Goal: Task Accomplishment & Management: Manage account settings

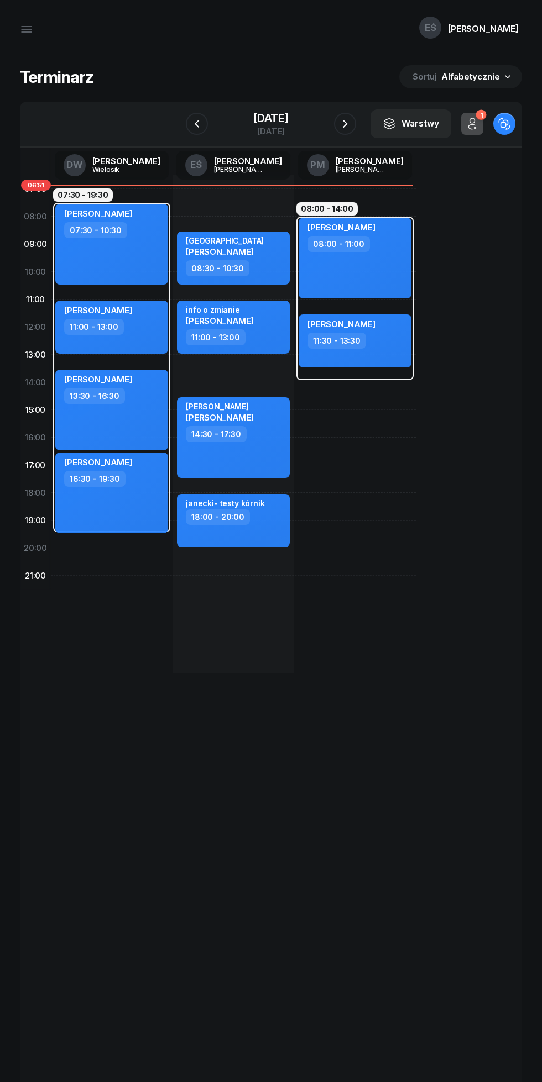
click at [392, 347] on div "11:30 - 13:30" at bounding box center [355, 341] width 97 height 16
select select "11"
select select "30"
select select "13"
select select "30"
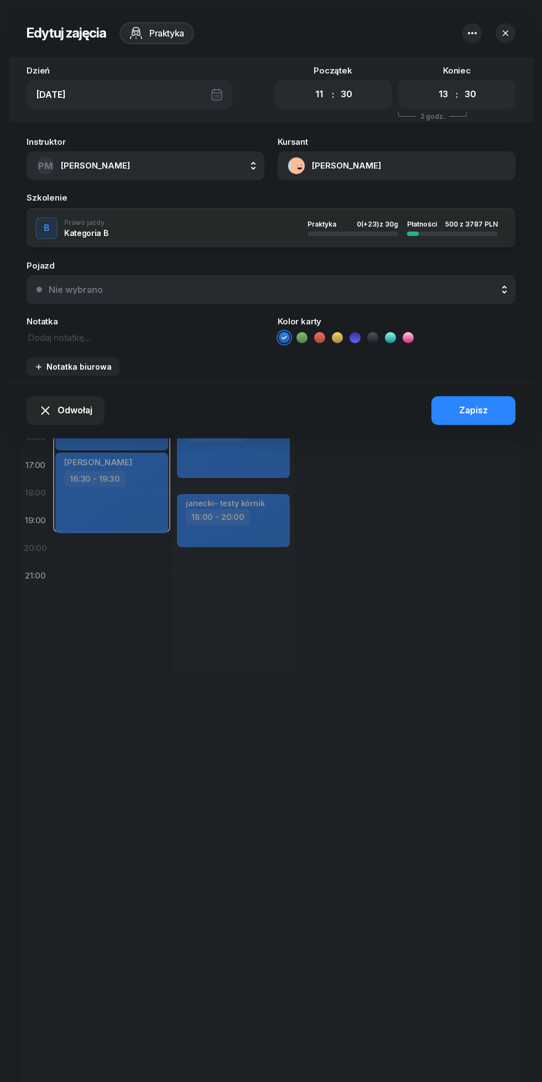
click at [172, 338] on textarea at bounding box center [146, 337] width 238 height 14
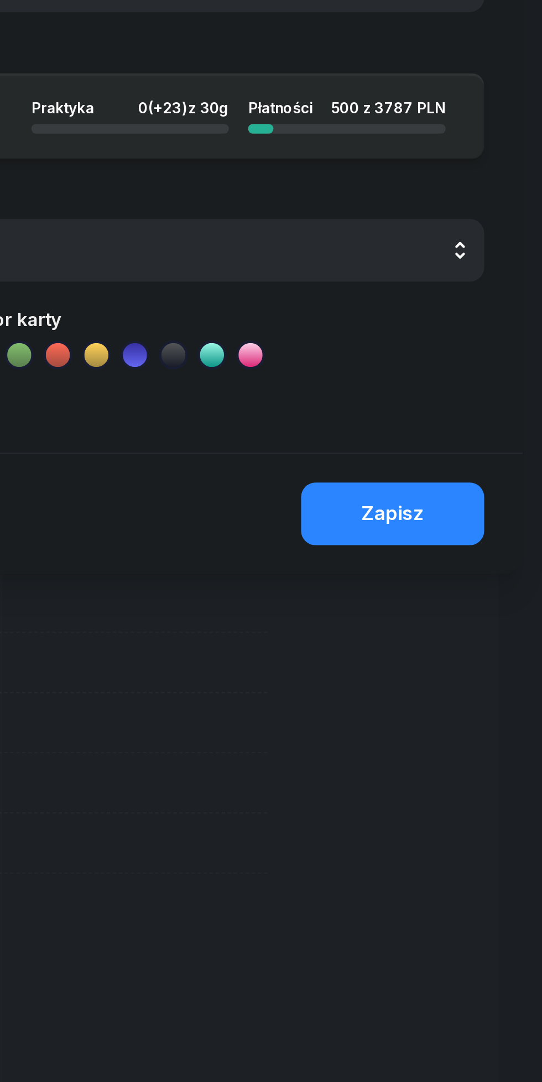
type textarea "Kórnik biuro"
click at [491, 412] on button "Zapisz" at bounding box center [473, 410] width 84 height 29
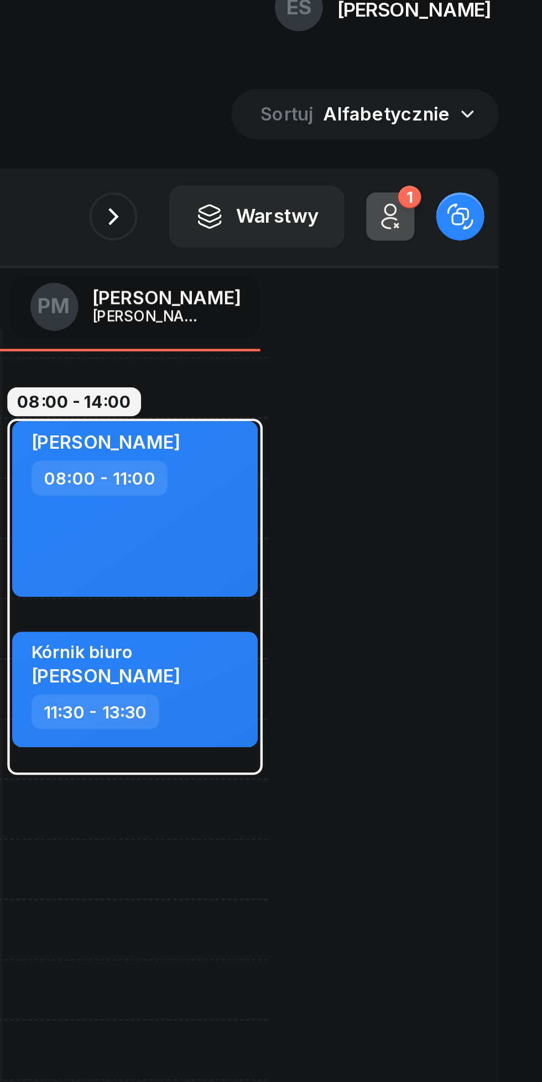
click at [346, 118] on icon "button" at bounding box center [344, 123] width 13 height 13
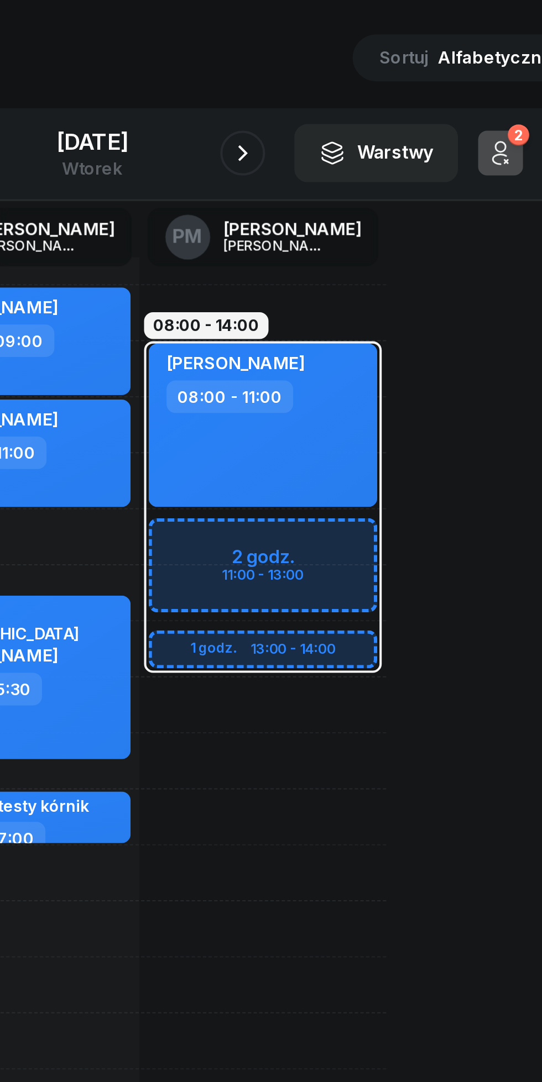
click at [370, 276] on div "[PERSON_NAME] 08:00 - 11:00" at bounding box center [354, 258] width 113 height 81
select select "08"
select select "11"
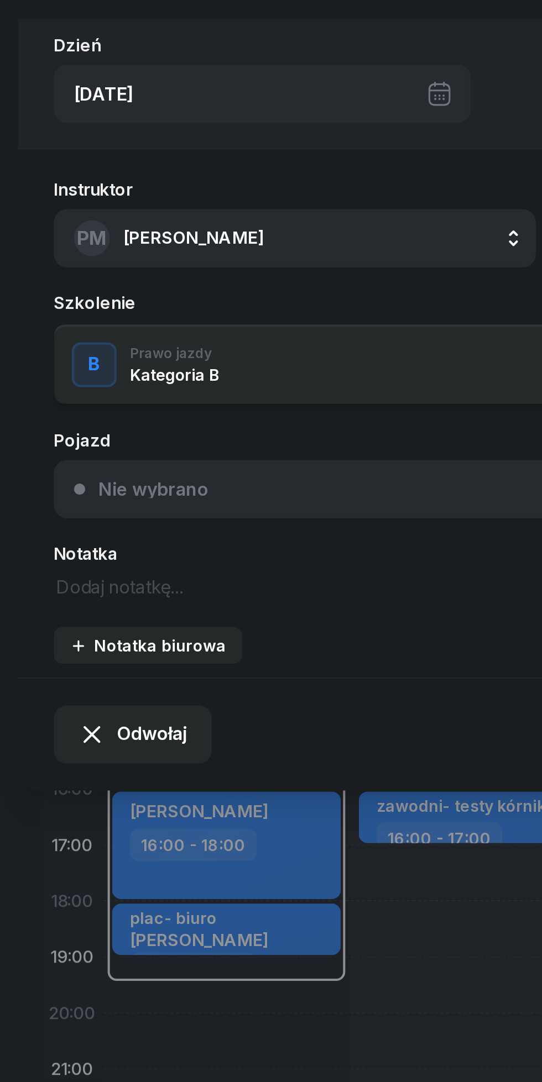
click at [92, 340] on textarea at bounding box center [146, 337] width 238 height 14
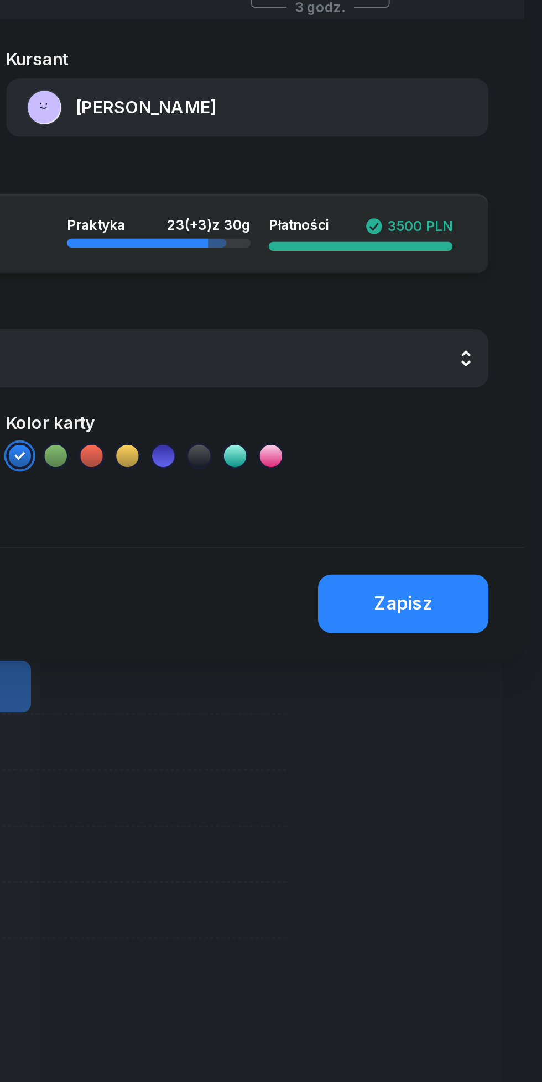
type textarea "Zaniemyśl"
click at [479, 417] on div "Zapisz" at bounding box center [473, 410] width 29 height 14
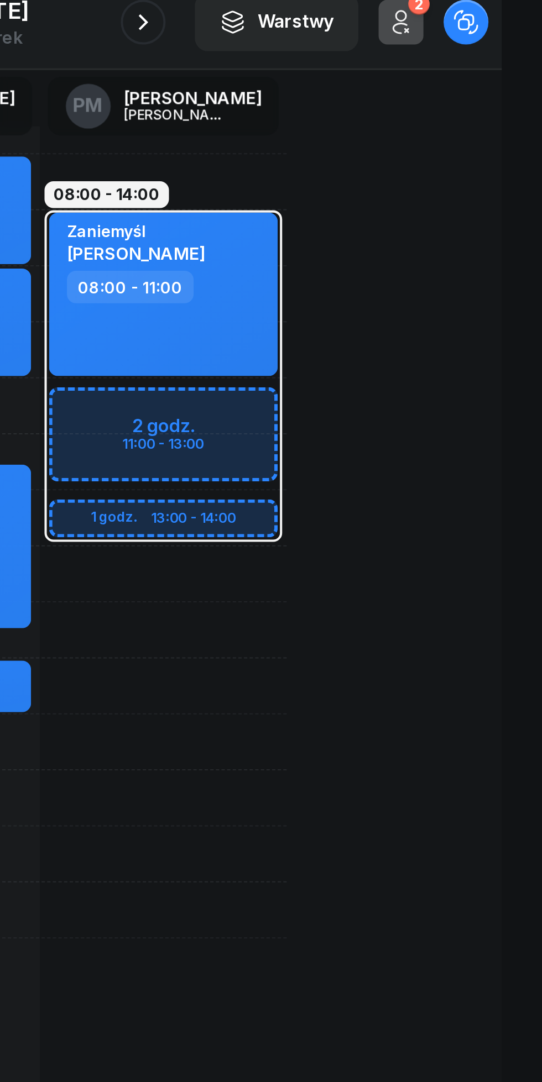
click at [352, 124] on icon "button" at bounding box center [344, 123] width 13 height 13
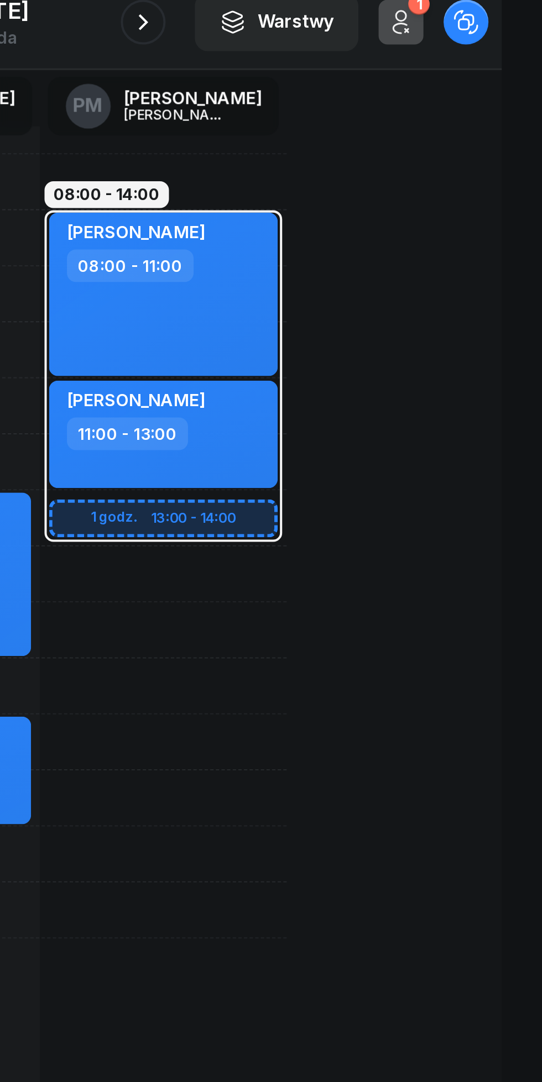
click at [403, 327] on div "11:00 - 13:00" at bounding box center [355, 327] width 97 height 16
select select "11"
select select "13"
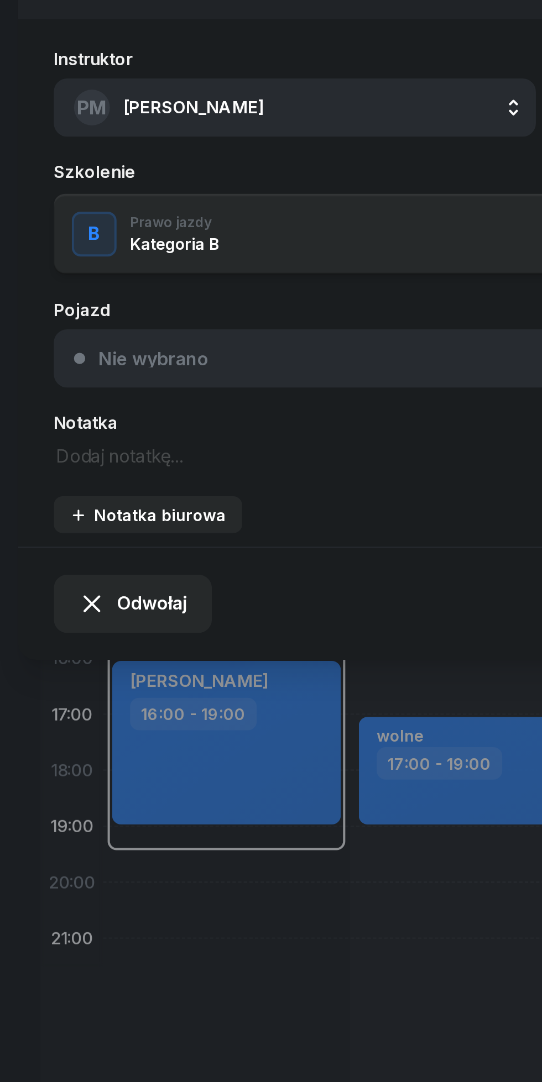
click at [98, 344] on textarea at bounding box center [146, 337] width 238 height 14
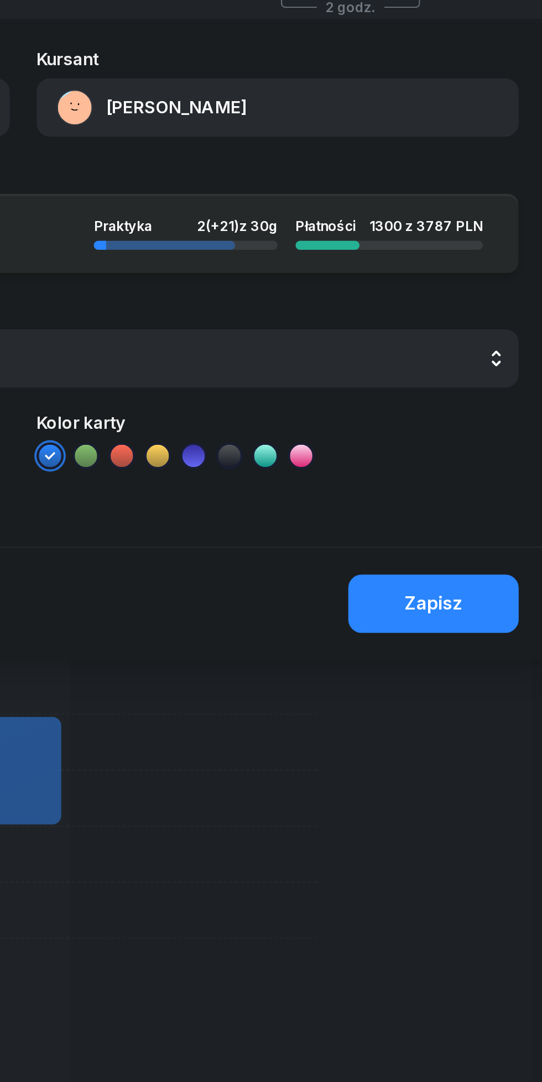
type textarea "Kórnik biuro"
click at [485, 418] on button "Zapisz" at bounding box center [473, 410] width 84 height 29
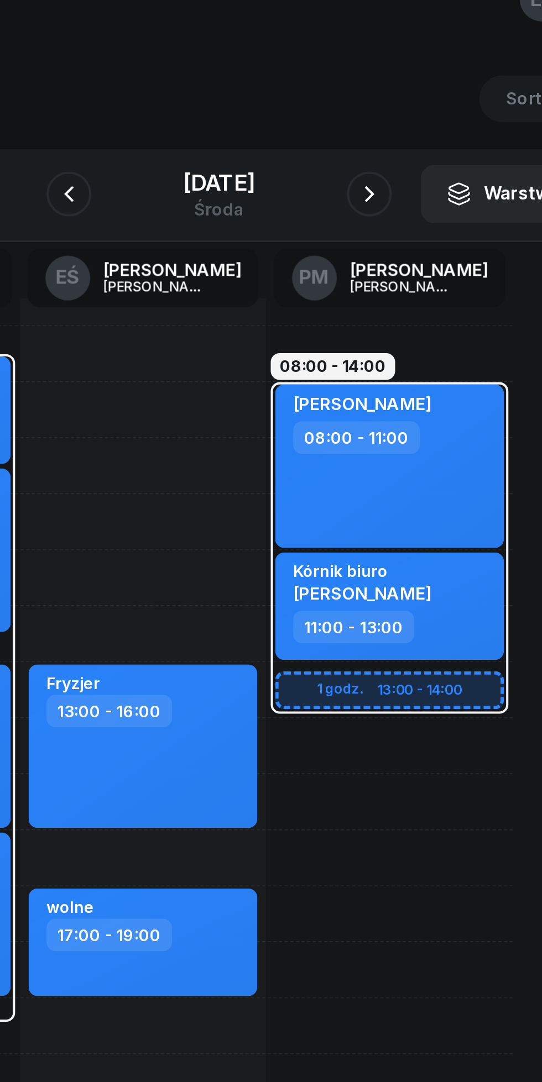
click at [348, 124] on icon "button" at bounding box center [344, 123] width 13 height 13
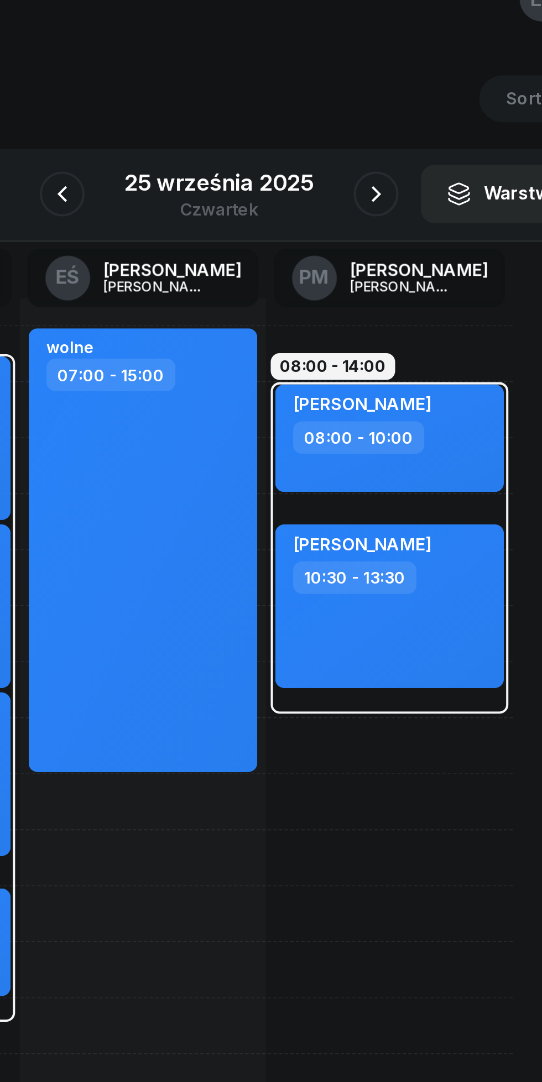
click at [394, 248] on div "08:00 - 10:00" at bounding box center [355, 244] width 97 height 16
select select "08"
select select "10"
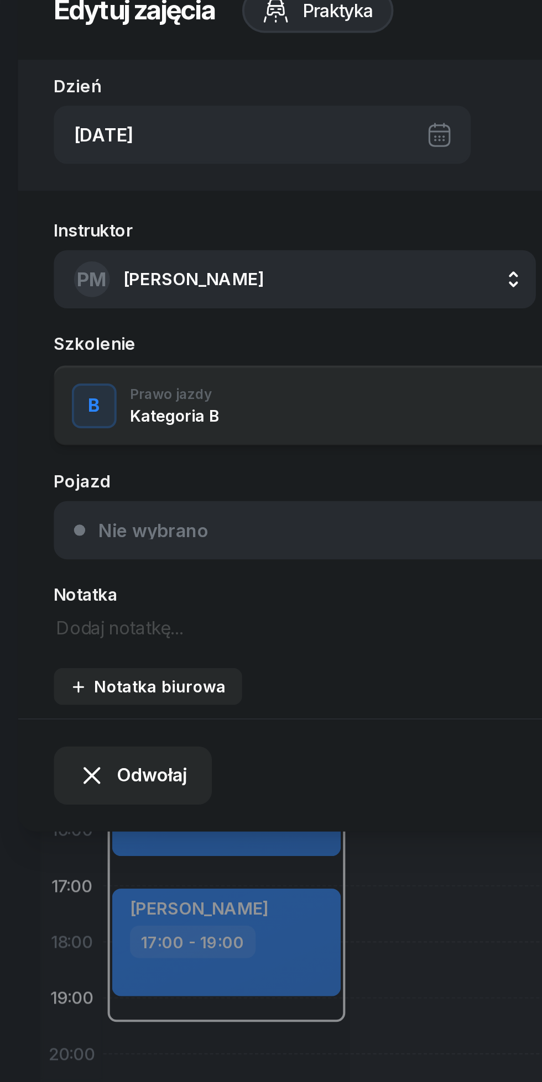
click at [95, 339] on textarea at bounding box center [146, 337] width 238 height 14
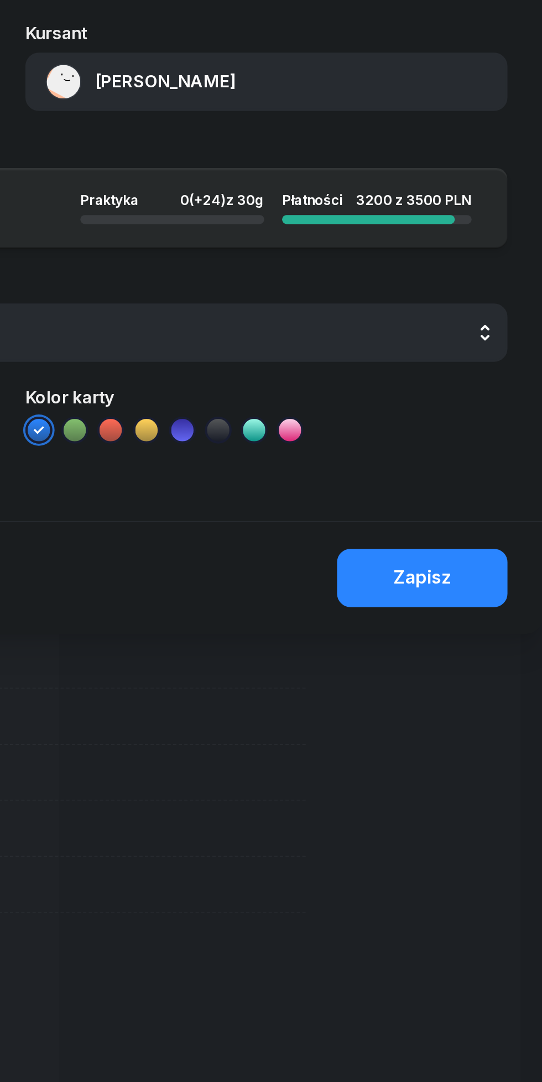
type textarea "Kórnik biuro"
click at [485, 409] on div "Zapisz" at bounding box center [473, 410] width 29 height 14
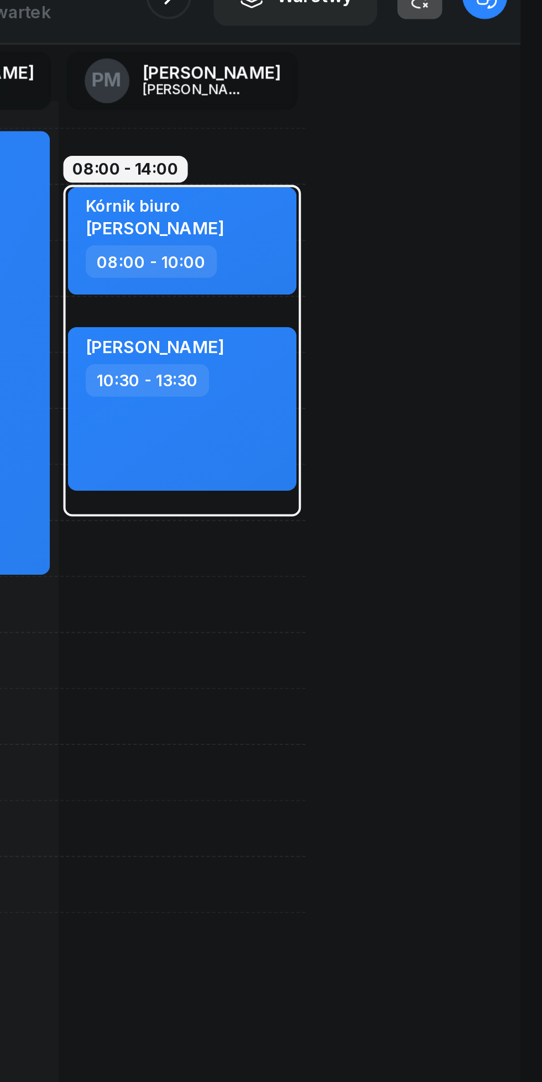
click at [395, 338] on div "[PERSON_NAME] 10:30 - 13:30" at bounding box center [354, 327] width 113 height 81
select select "10"
select select "30"
select select "13"
select select "30"
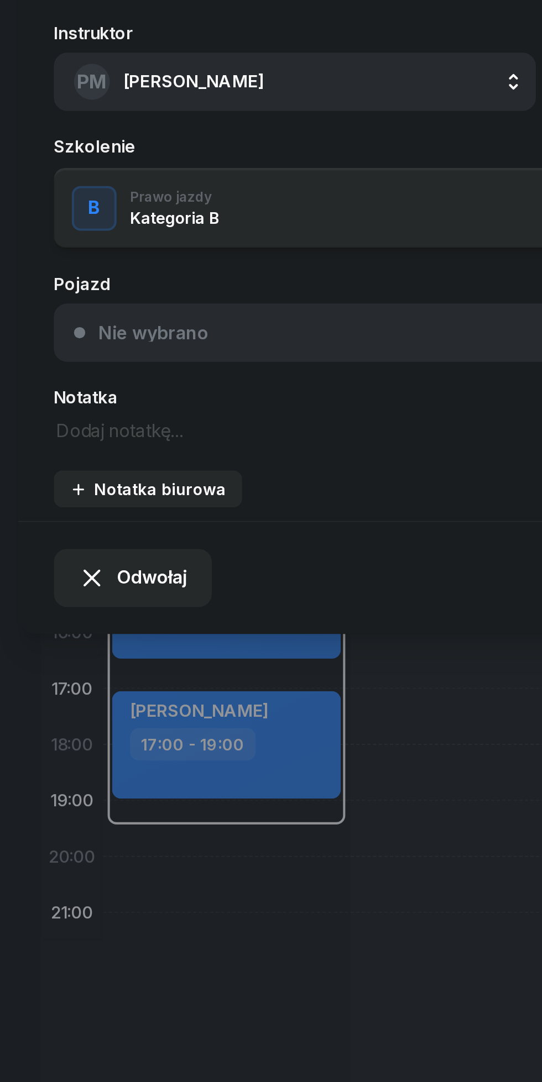
click at [95, 339] on textarea at bounding box center [146, 337] width 238 height 14
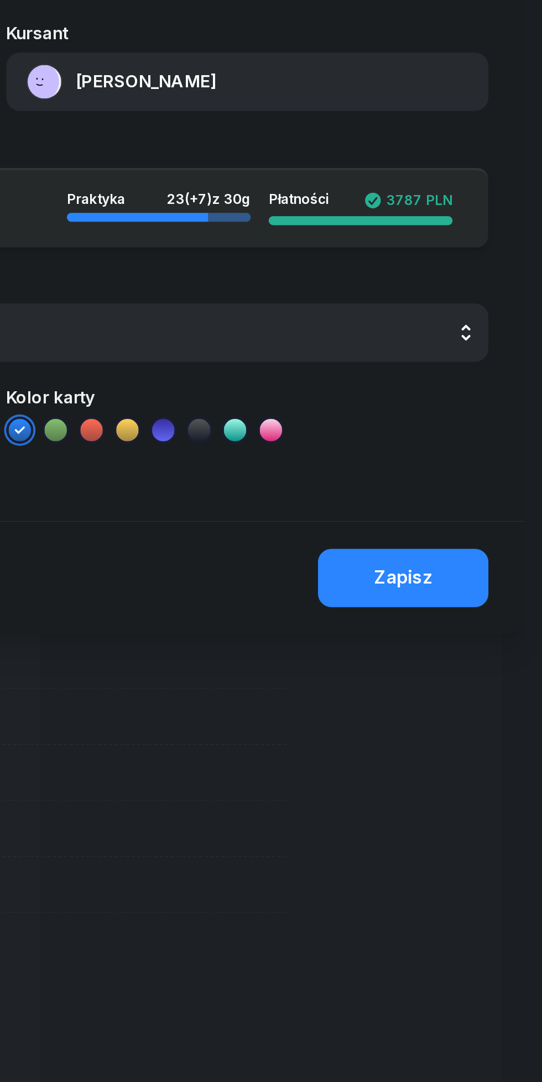
type textarea "Kórnik"
click at [493, 407] on button "Zapisz" at bounding box center [473, 410] width 84 height 29
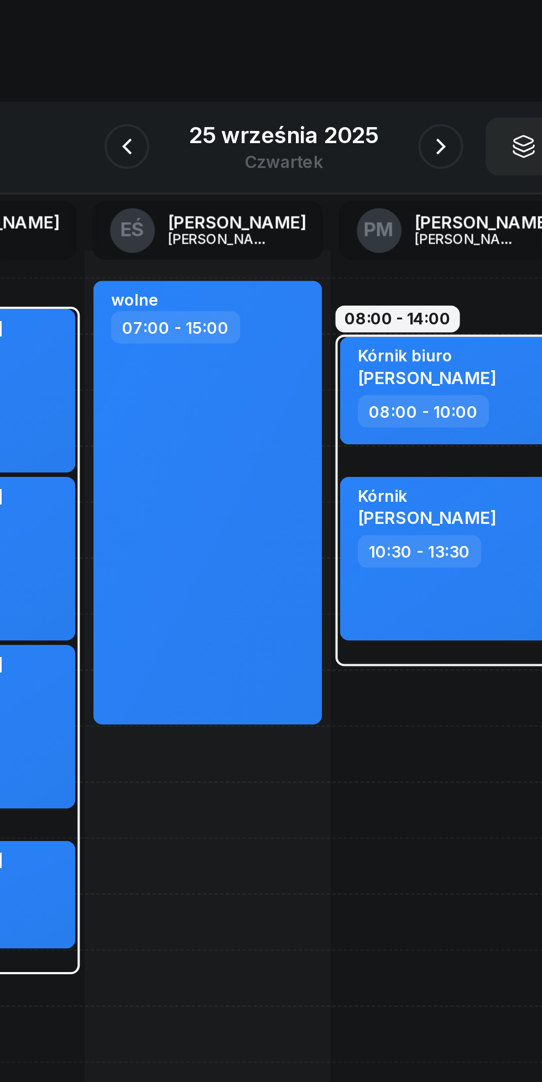
click at [248, 378] on div "wolne 07:00 - 15:00" at bounding box center [233, 299] width 113 height 219
select select "07"
select select "15"
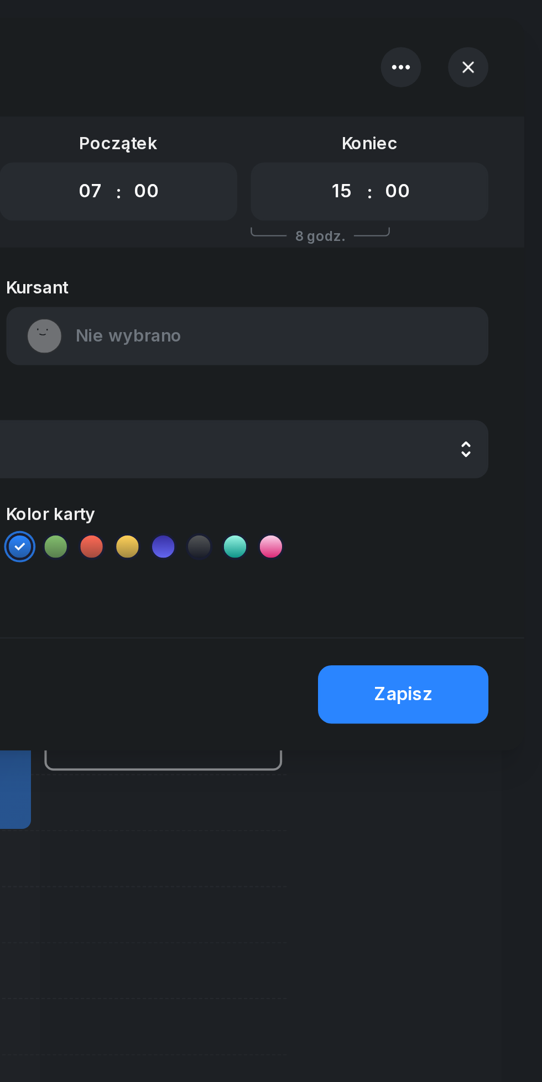
click at [478, 30] on icon "button" at bounding box center [471, 33] width 13 height 13
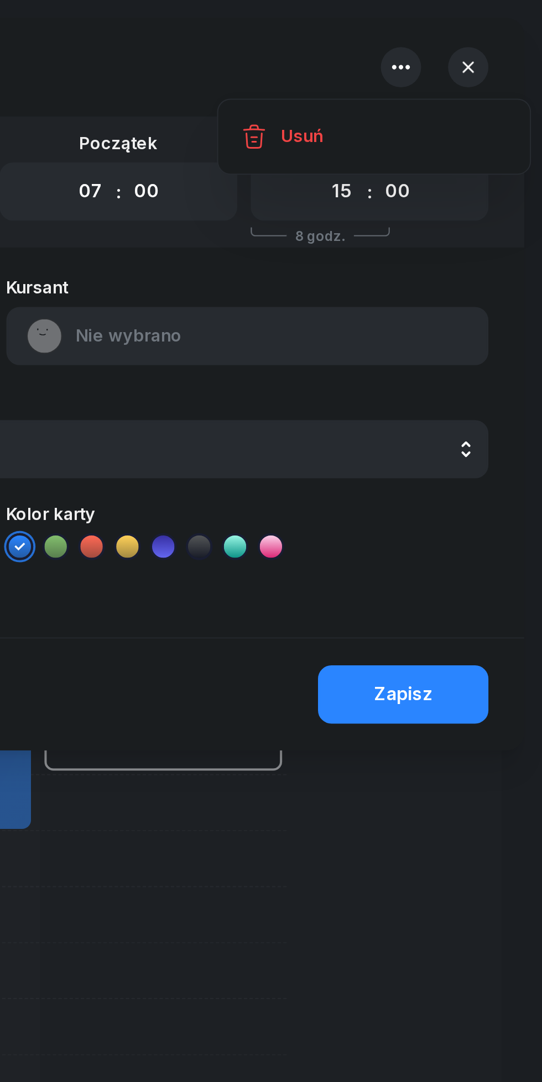
click at [434, 71] on link "Usuń" at bounding box center [458, 68] width 145 height 28
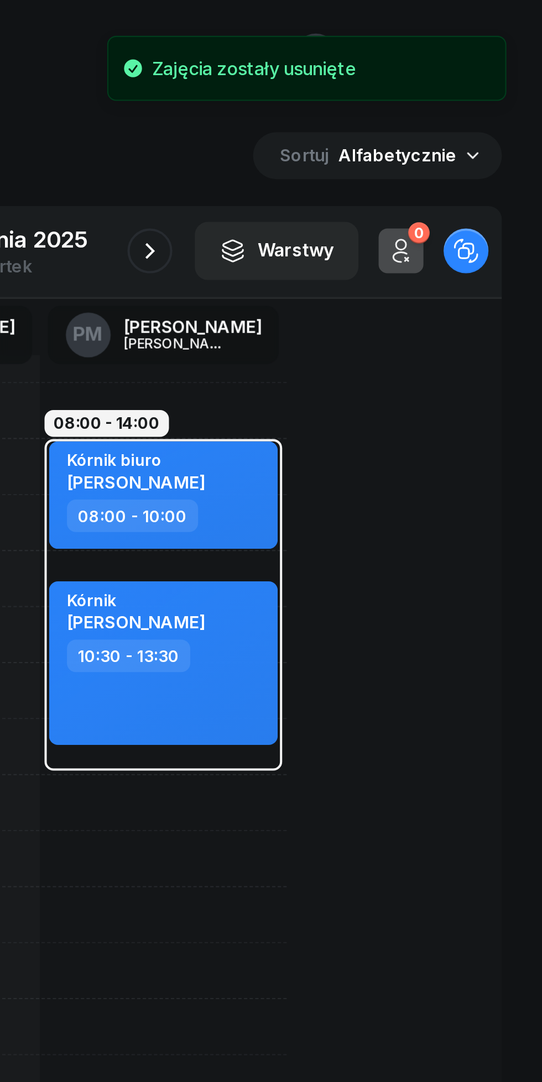
click at [351, 125] on icon "button" at bounding box center [348, 123] width 13 height 13
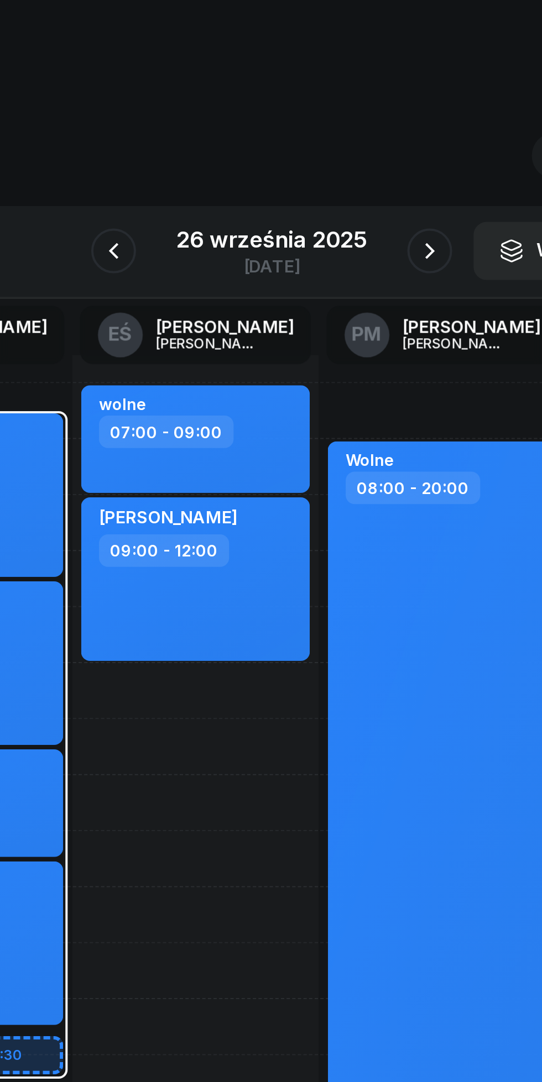
click at [348, 125] on icon "button" at bounding box center [349, 124] width 4 height 8
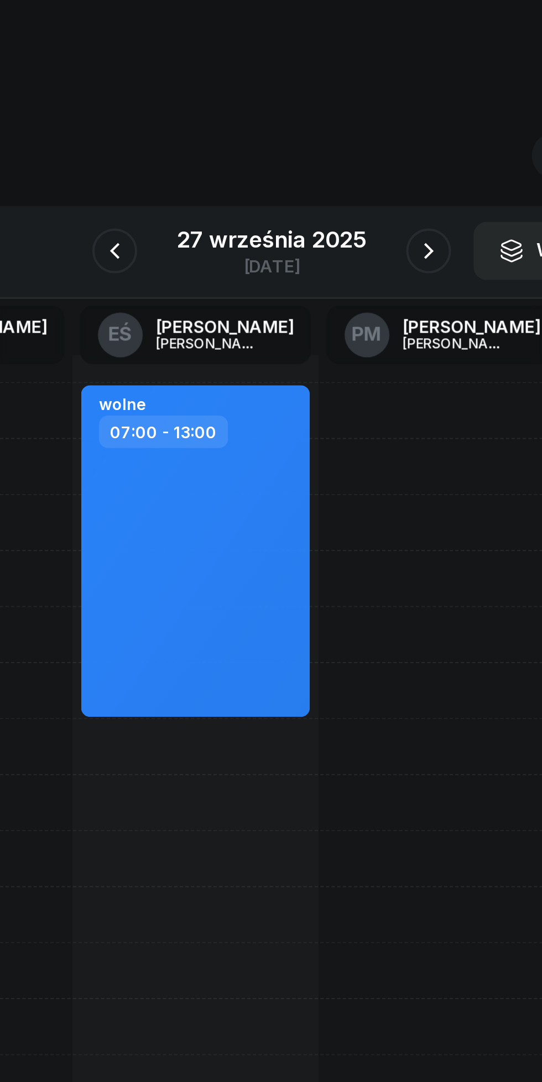
click at [349, 124] on icon "button" at bounding box center [348, 124] width 4 height 8
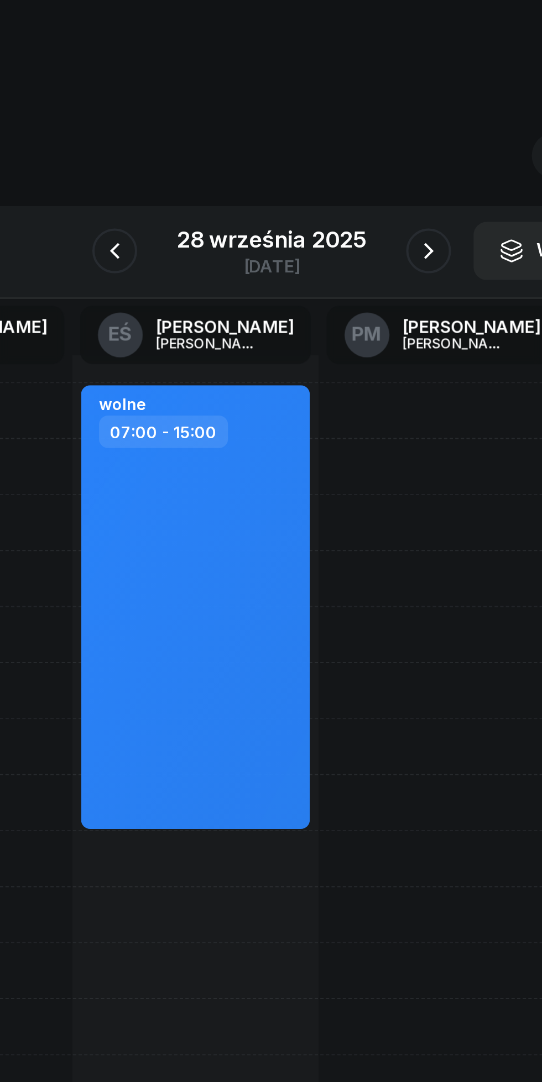
click at [348, 129] on icon "button" at bounding box center [348, 123] width 13 height 13
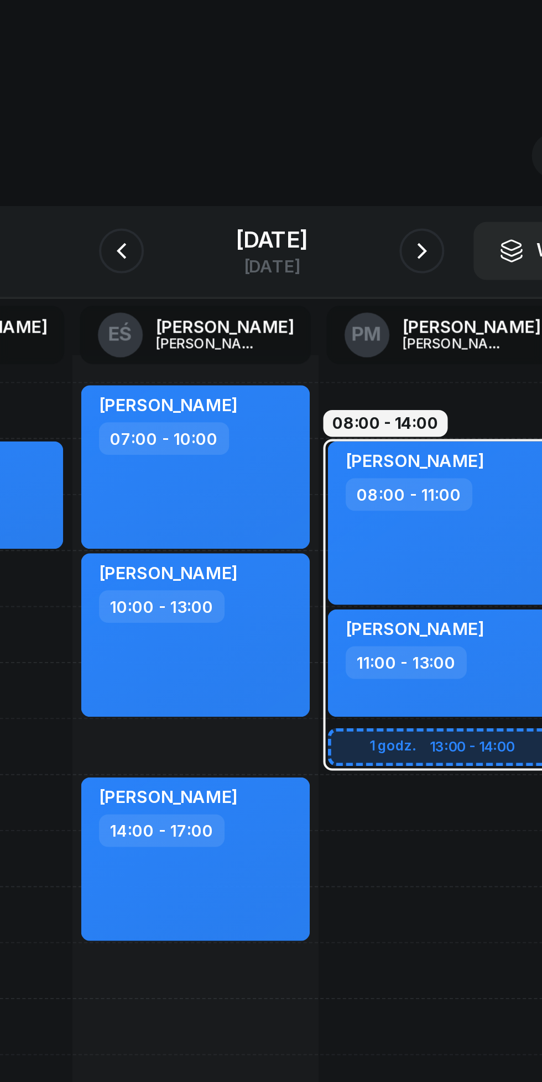
click at [345, 129] on icon "button" at bounding box center [344, 123] width 13 height 13
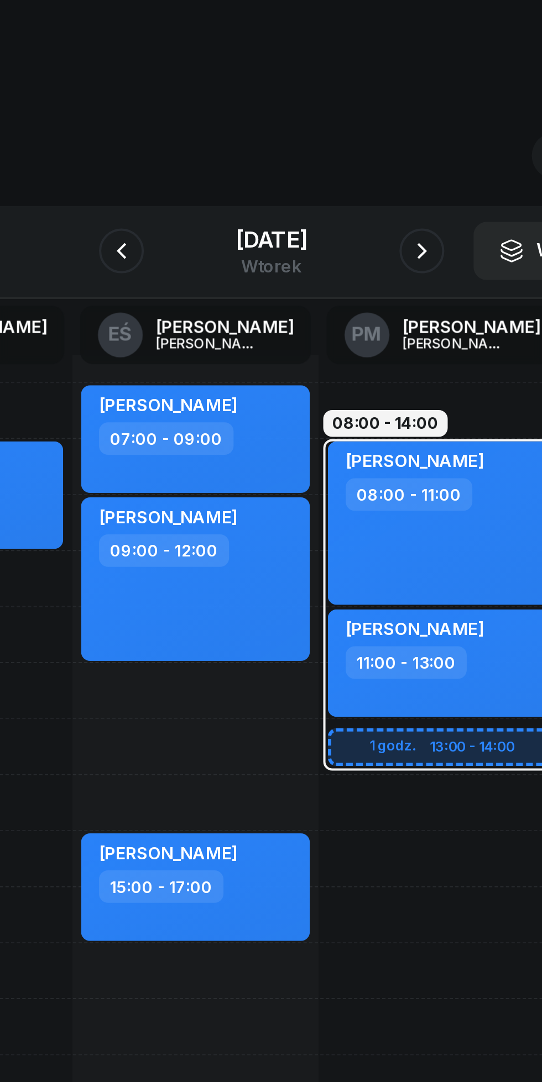
click at [347, 123] on icon "button" at bounding box center [344, 123] width 13 height 13
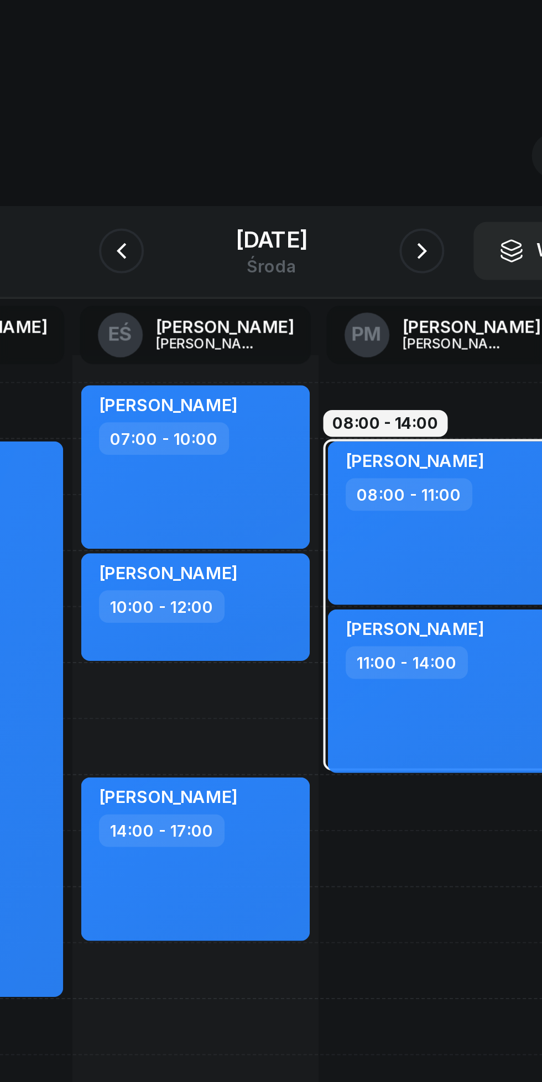
click at [351, 126] on icon "button" at bounding box center [344, 123] width 13 height 13
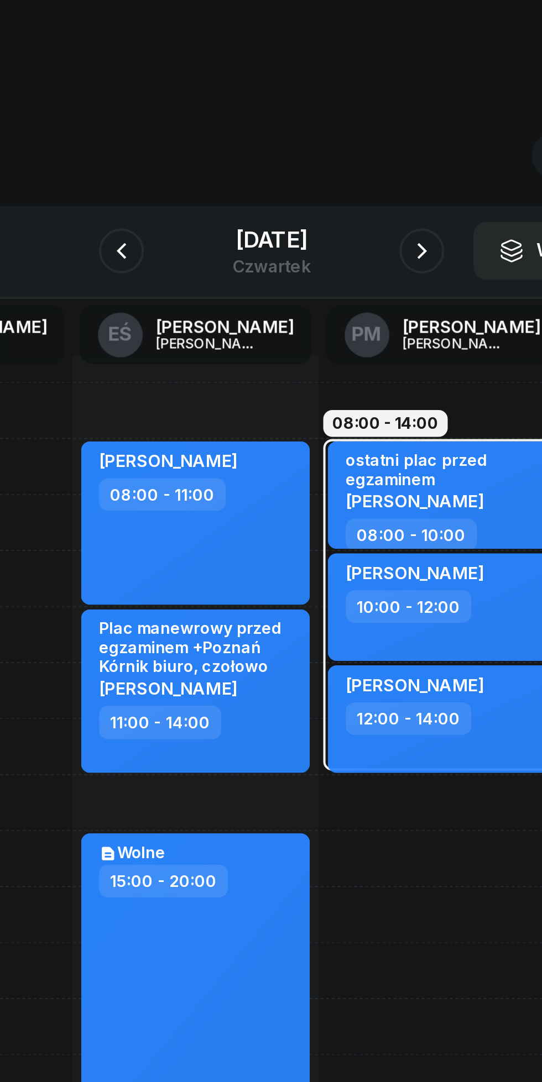
click at [352, 124] on icon "button" at bounding box center [344, 123] width 13 height 13
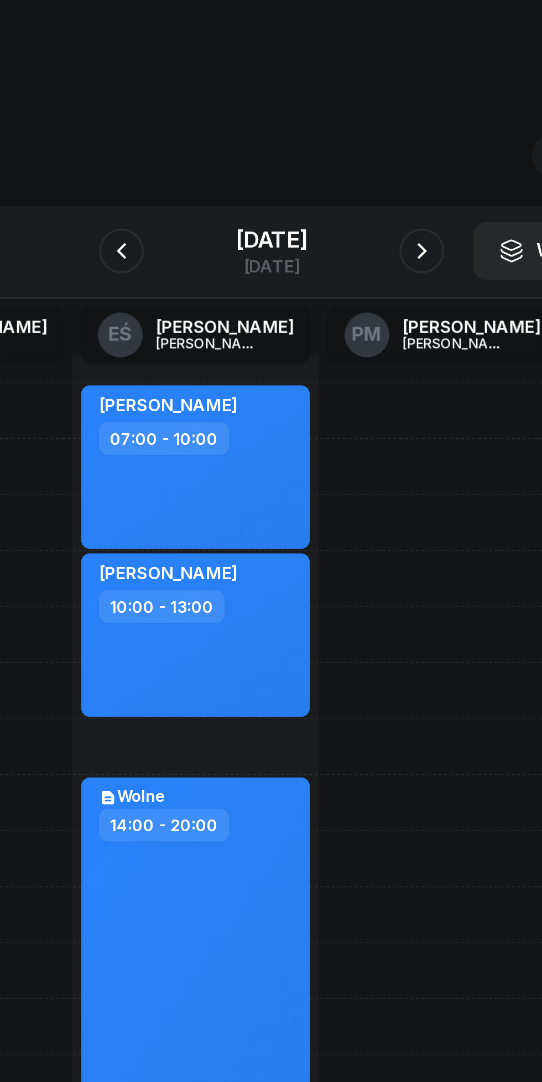
click at [253, 122] on div "[DATE]" at bounding box center [270, 118] width 35 height 11
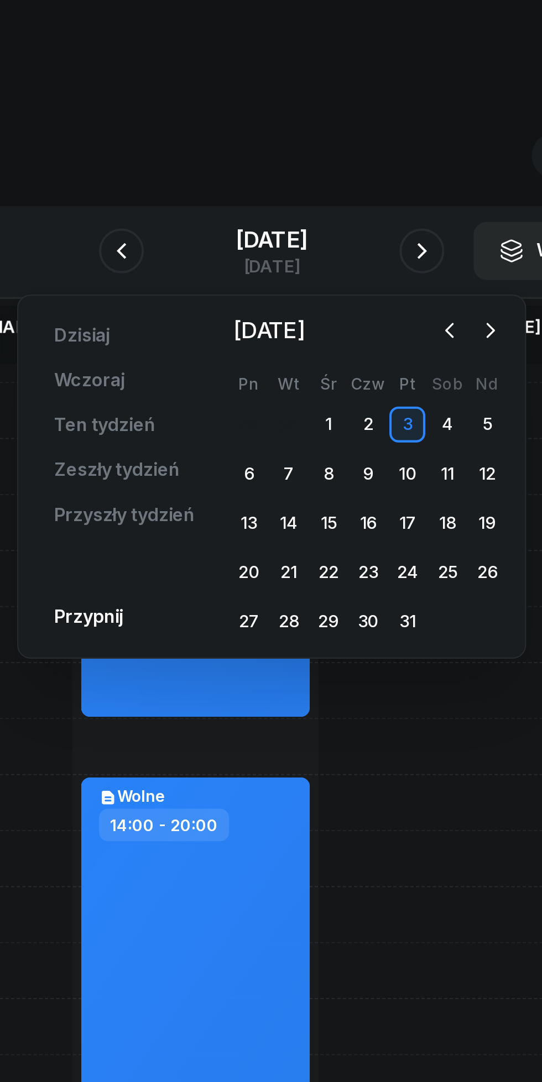
click at [357, 169] on icon "button" at bounding box center [358, 163] width 11 height 11
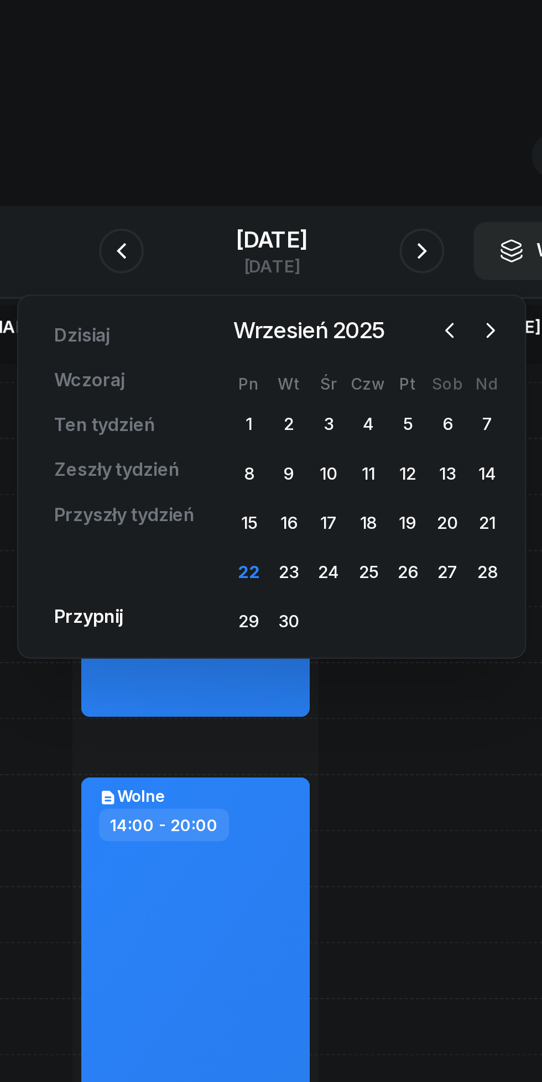
click at [259, 285] on div "22" at bounding box center [260, 283] width 18 height 18
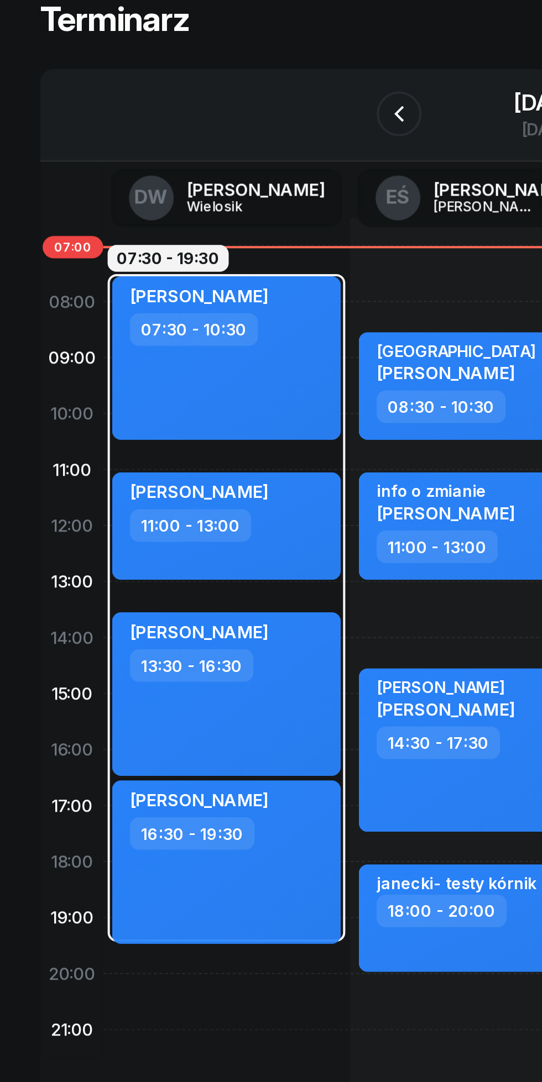
click at [150, 322] on div "11:00 - 13:00" at bounding box center [112, 327] width 97 height 16
select select "11"
select select "13"
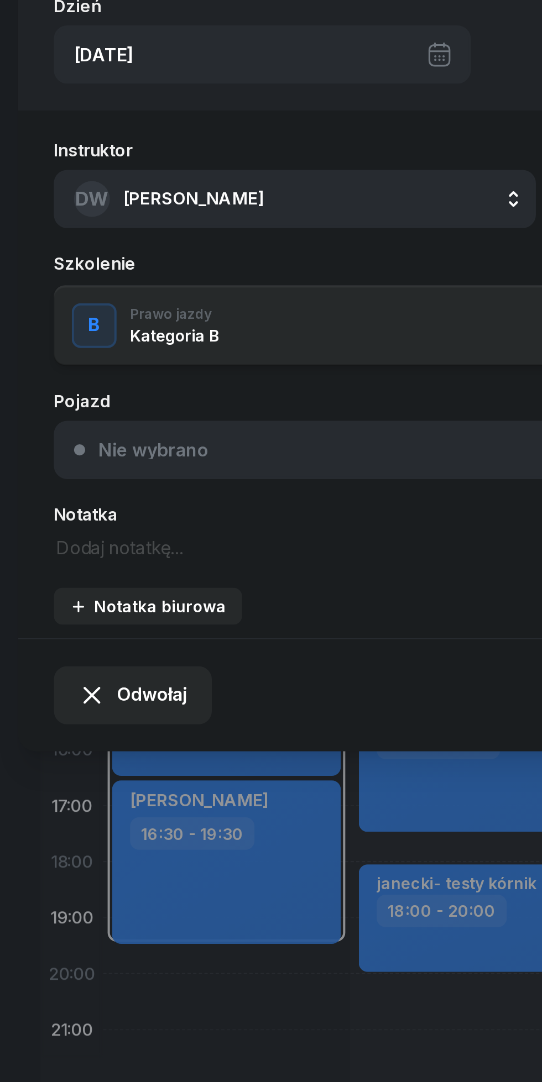
click at [92, 334] on textarea at bounding box center [146, 337] width 238 height 14
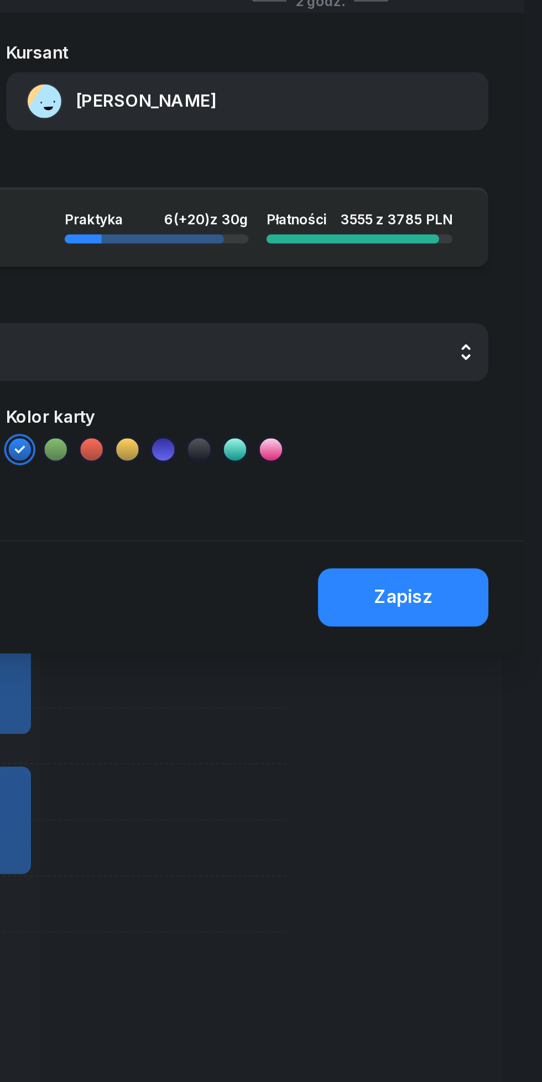
type textarea "Kórnik"
click at [466, 413] on div "Zapisz" at bounding box center [473, 410] width 29 height 14
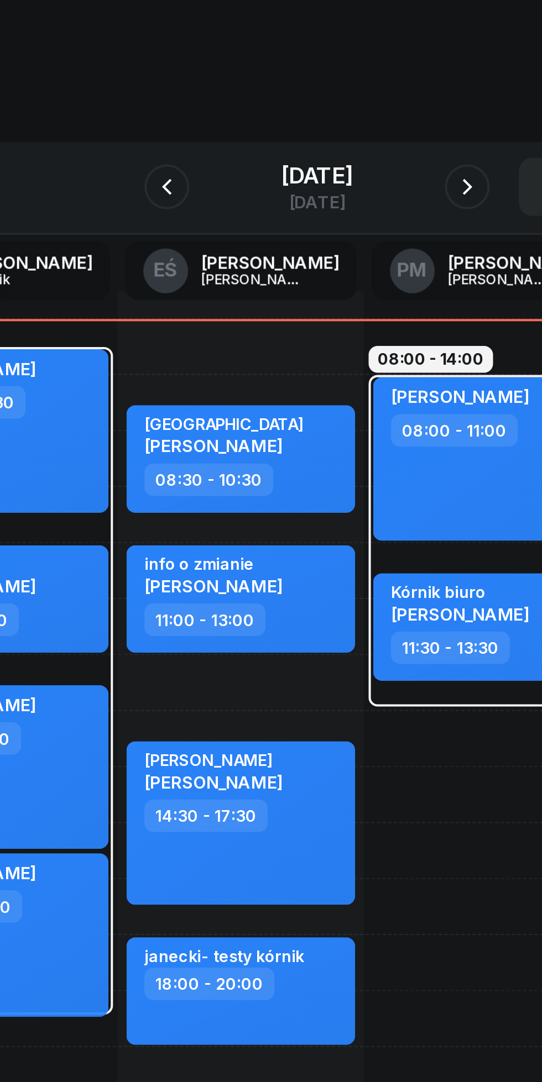
click at [349, 120] on icon "button" at bounding box center [344, 123] width 13 height 13
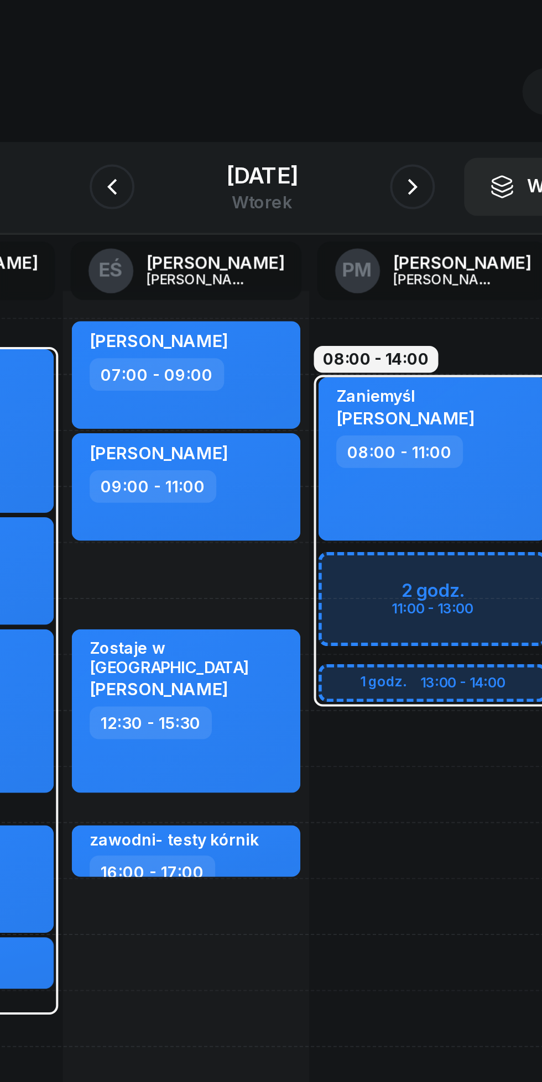
click at [347, 123] on icon "button" at bounding box center [345, 124] width 4 height 8
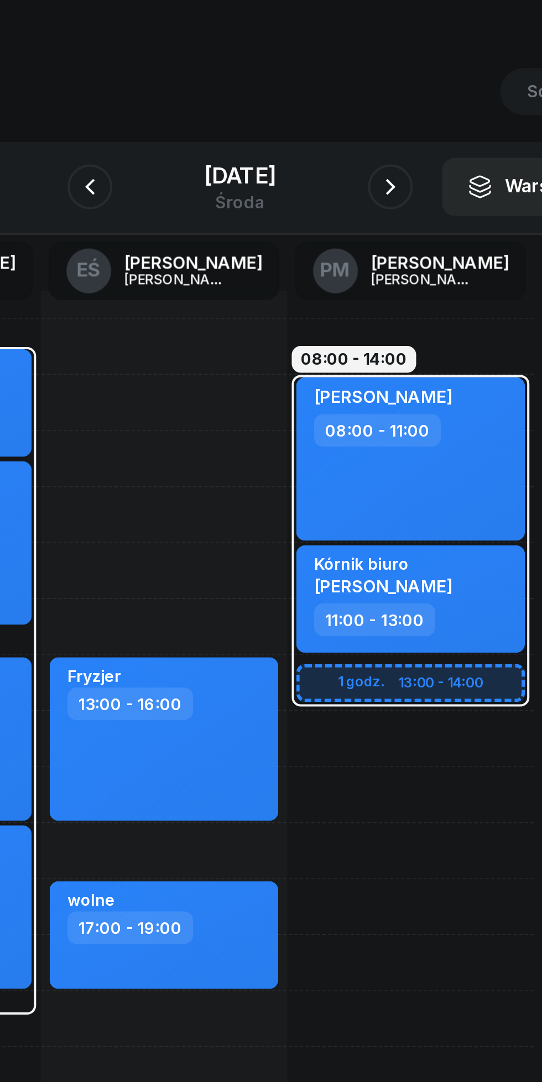
click at [350, 114] on button "button" at bounding box center [345, 124] width 22 height 22
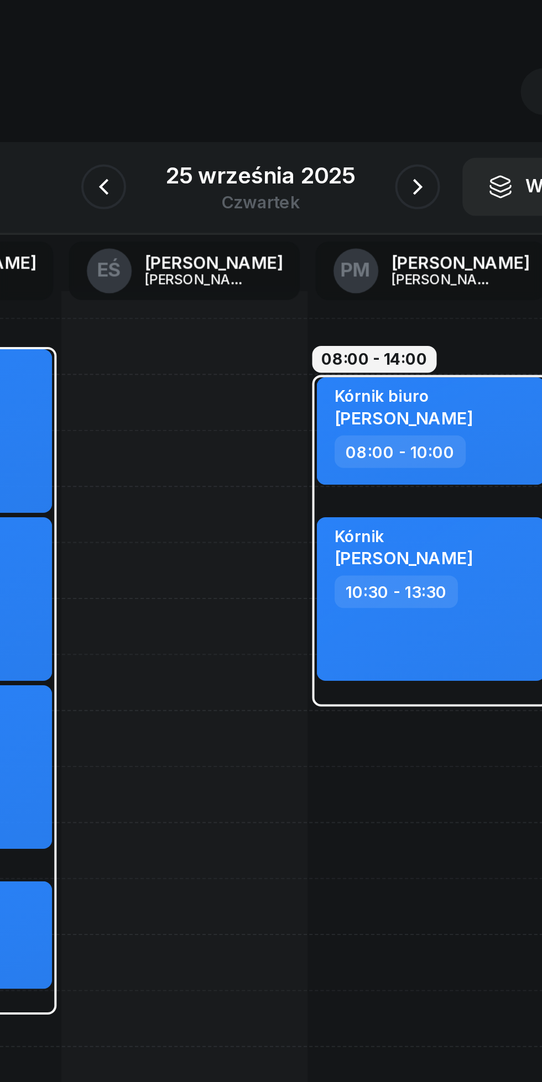
click at [348, 124] on icon "button" at bounding box center [348, 123] width 13 height 13
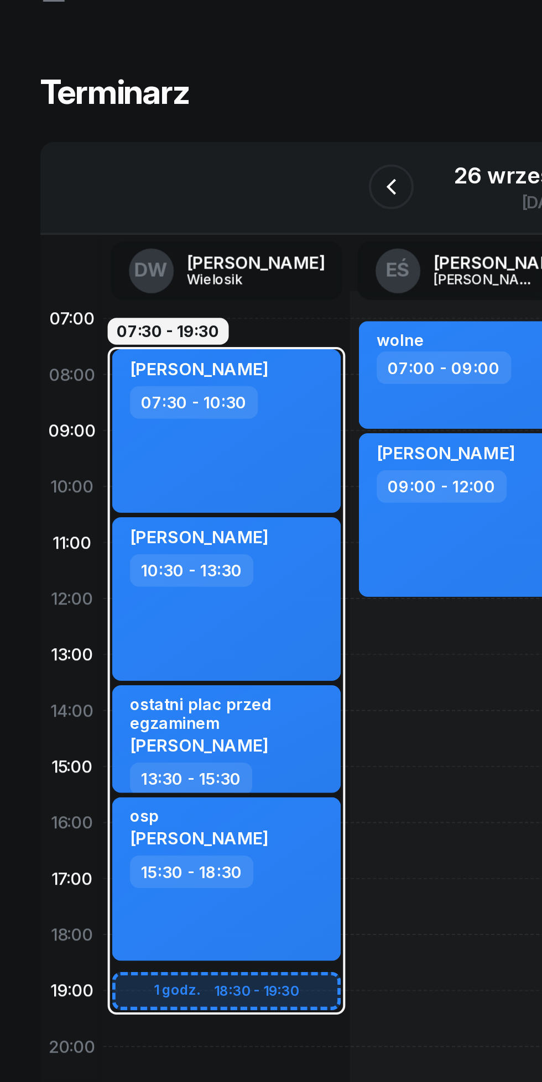
click at [242, 121] on div "26 września 2025" at bounding box center [270, 118] width 93 height 11
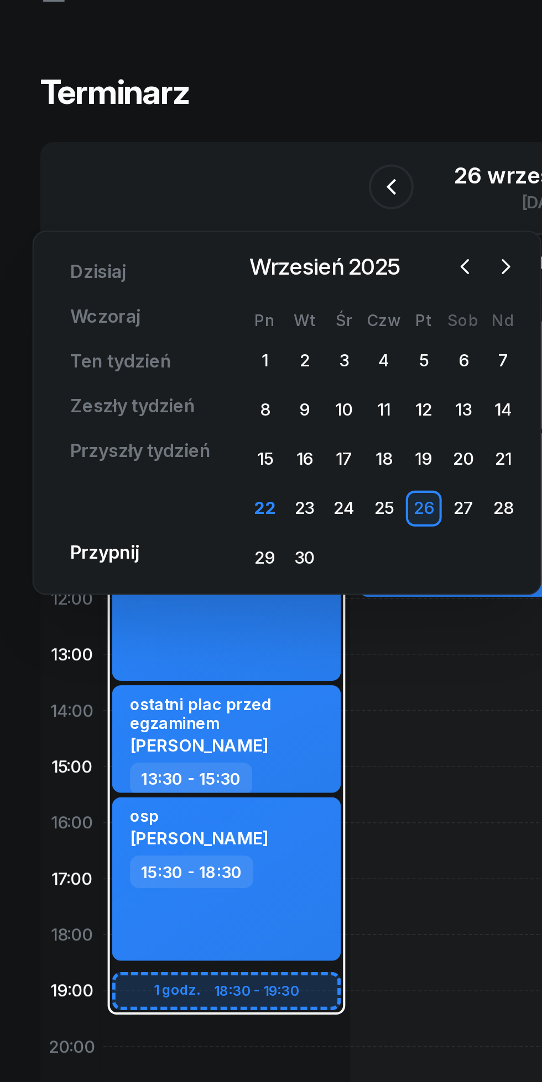
click at [132, 282] on div "22" at bounding box center [131, 283] width 18 height 18
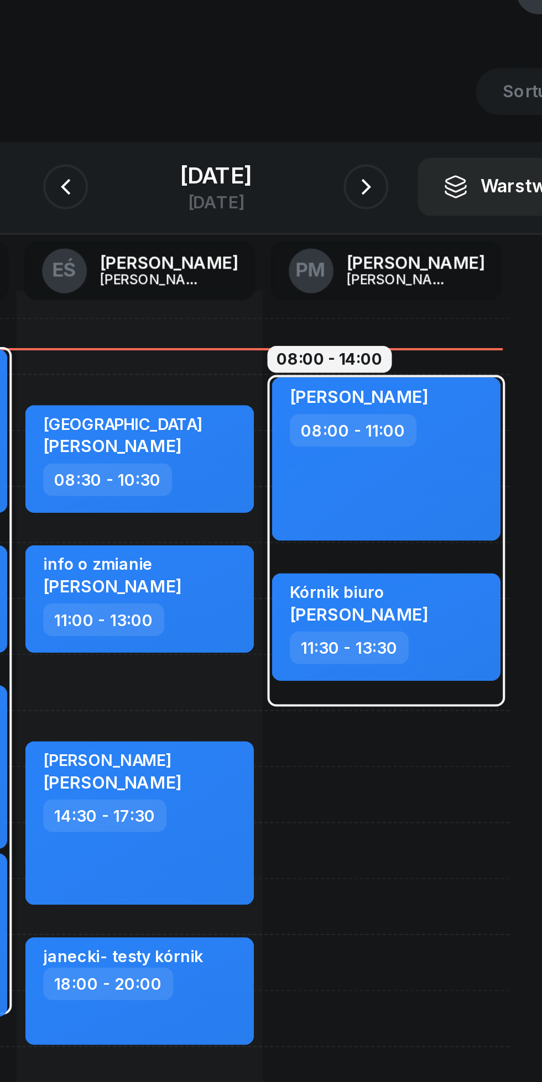
click at [347, 129] on icon "button" at bounding box center [344, 123] width 13 height 13
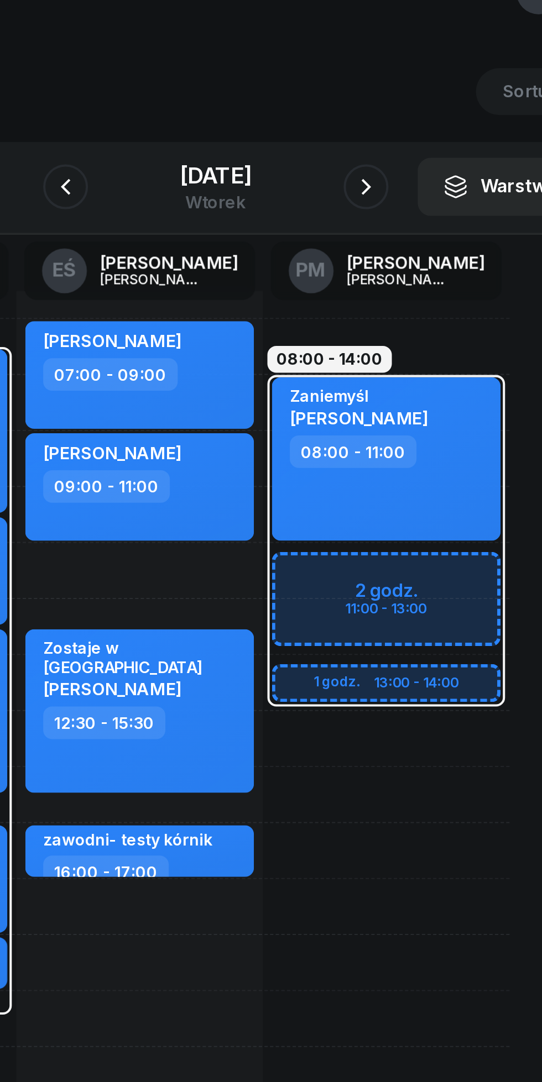
click at [370, 444] on div "08:00 - 14:00 2 godz. 11:00 - 13:00 1 godz. 13:00 - 14:00 Zaniemyśl [PERSON_NAM…" at bounding box center [355, 423] width 122 height 497
select select "16"
select select "18"
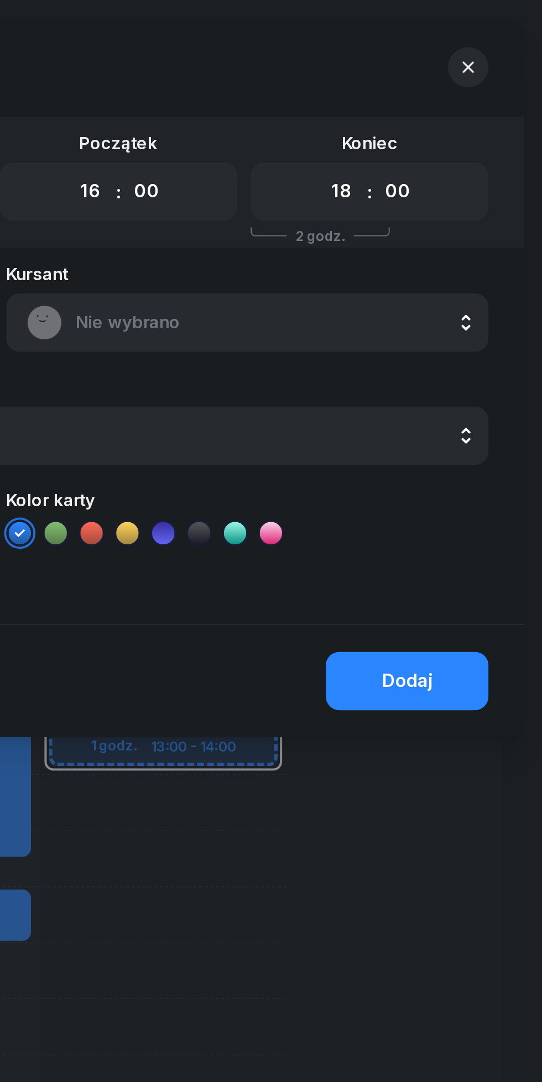
click at [507, 34] on icon "button" at bounding box center [505, 33] width 6 height 6
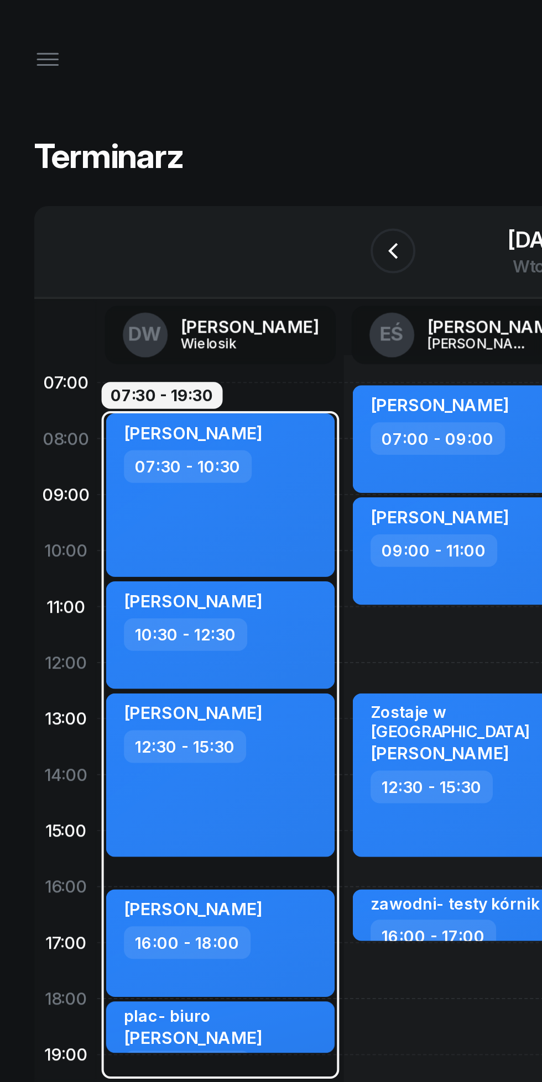
click at [28, 28] on icon "button" at bounding box center [26, 29] width 13 height 13
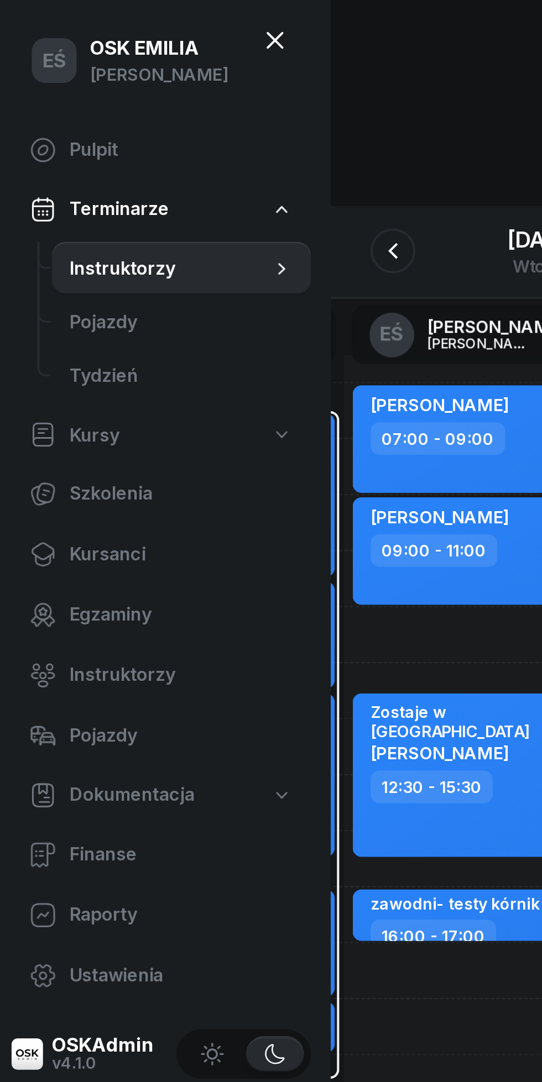
click at [82, 336] on span "Instruktorzy" at bounding box center [93, 333] width 110 height 14
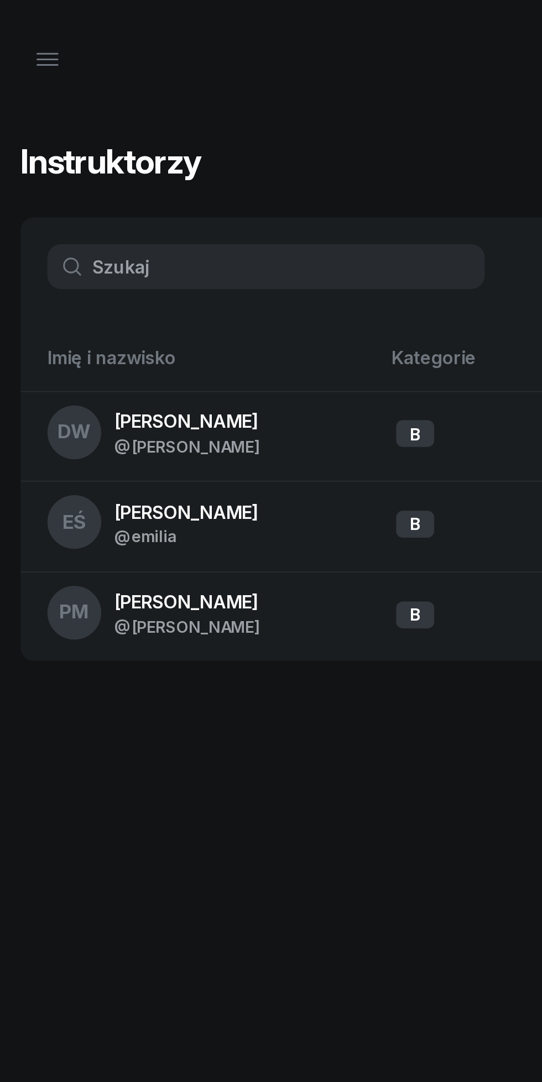
click at [116, 310] on div "@[PERSON_NAME]" at bounding box center [95, 309] width 71 height 9
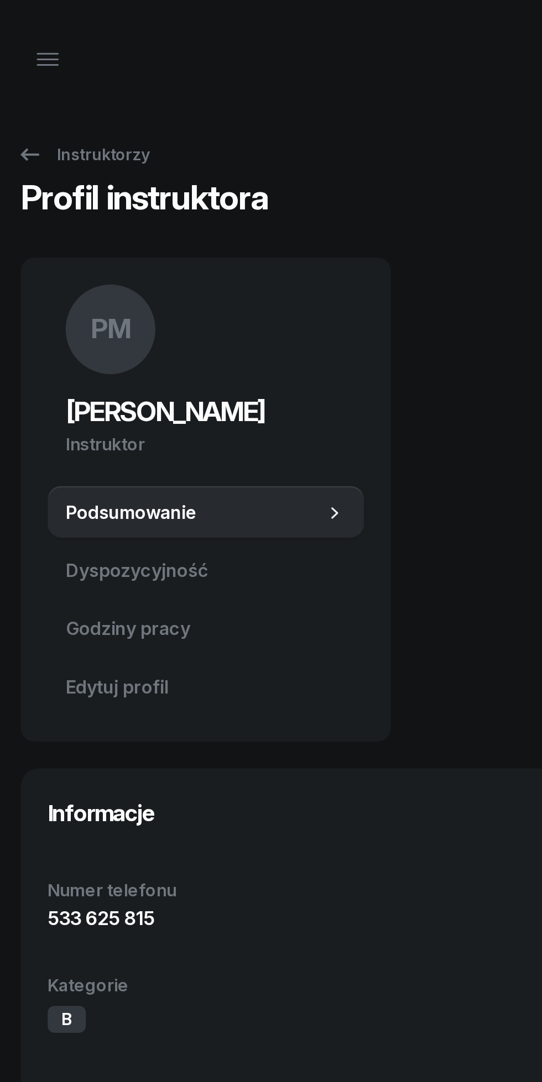
click at [96, 284] on span "Dyspozycyjność" at bounding box center [104, 282] width 138 height 14
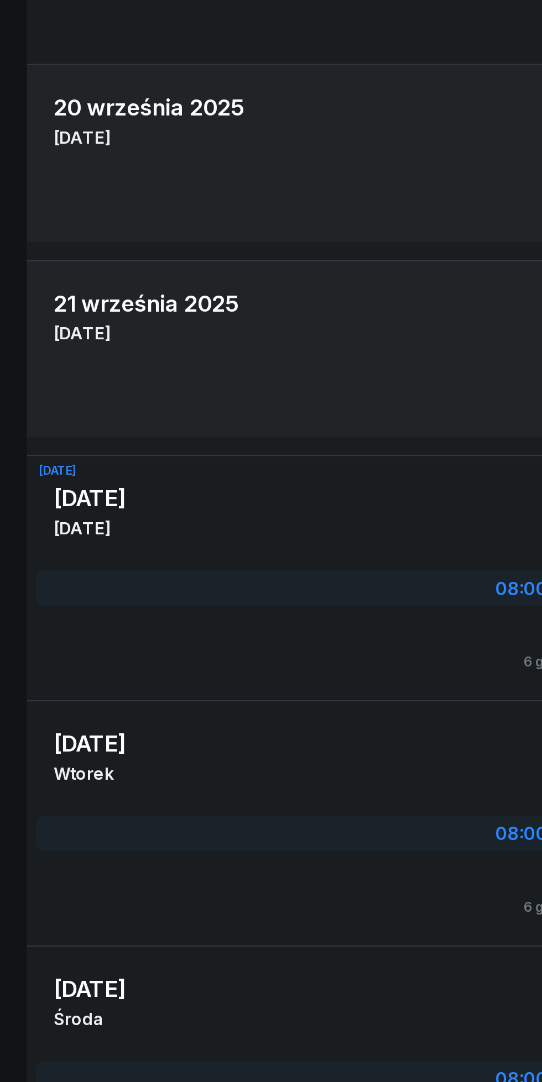
scroll to position [1932, 0]
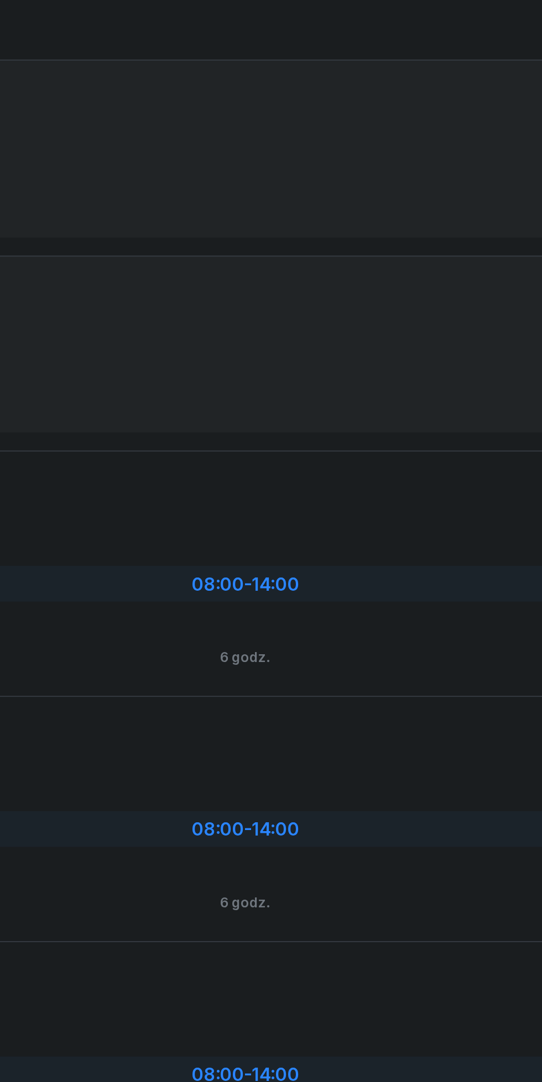
click at [280, 961] on span "14:00" at bounding box center [285, 957] width 23 height 11
select select "08"
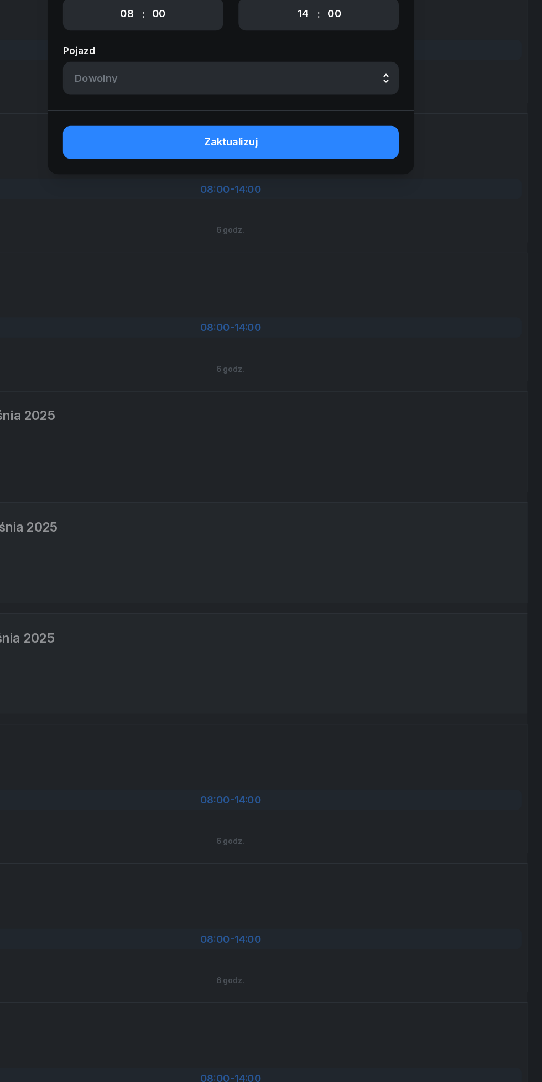
scroll to position [1932, 0]
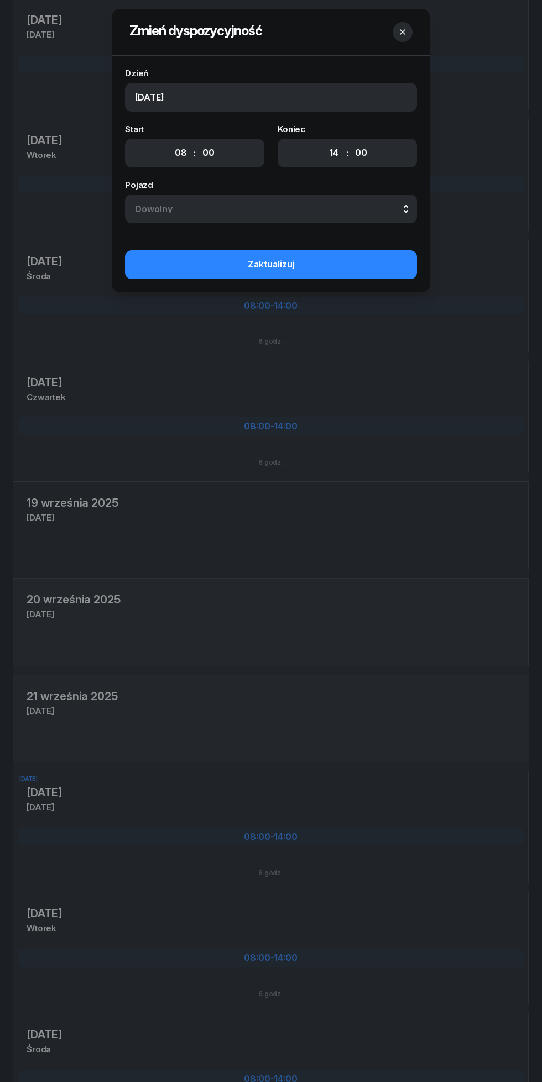
click at [337, 154] on select "00 01 02 03 04 05 06 07 08 09 10 11 12 13 14 15 16 17 18 19 20 21 22 23" at bounding box center [333, 152] width 21 height 23
select select "11"
click at [323, 141] on select "00 01 02 03 04 05 06 07 08 09 10 11 12 13 14 15 16 17 18 19 20 21 22 23" at bounding box center [333, 152] width 21 height 23
click at [357, 269] on button "Zaktualizuj" at bounding box center [271, 264] width 292 height 29
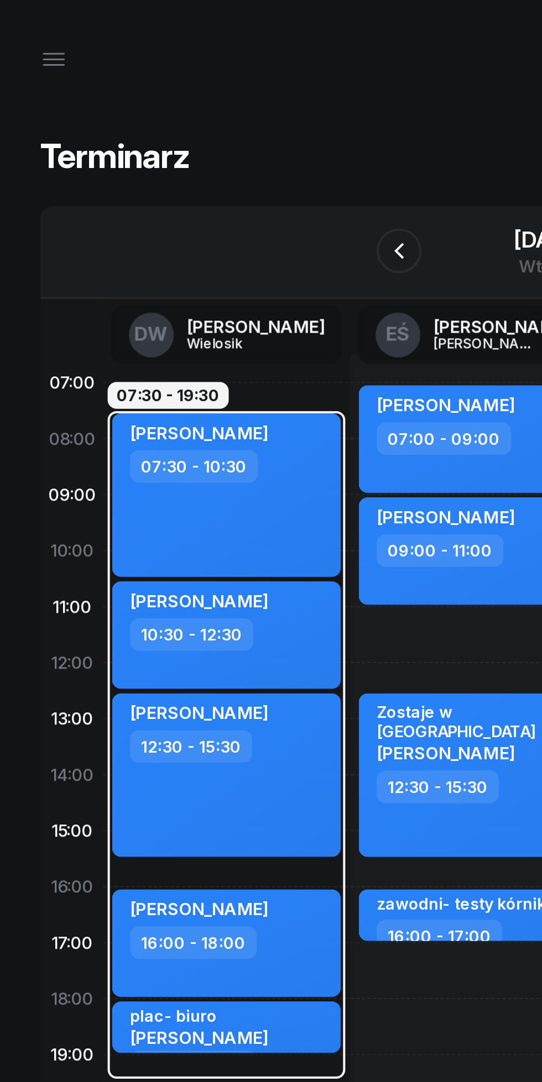
click at [193, 124] on icon "button" at bounding box center [196, 123] width 13 height 13
